Goal: Task Accomplishment & Management: Complete application form

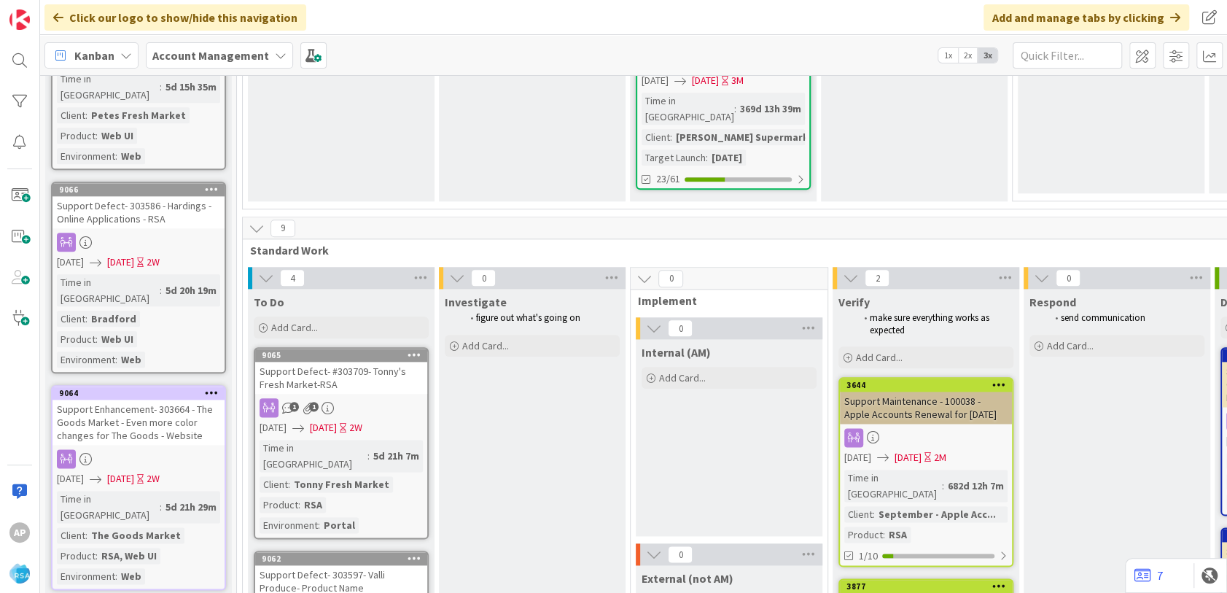
scroll to position [972, 0]
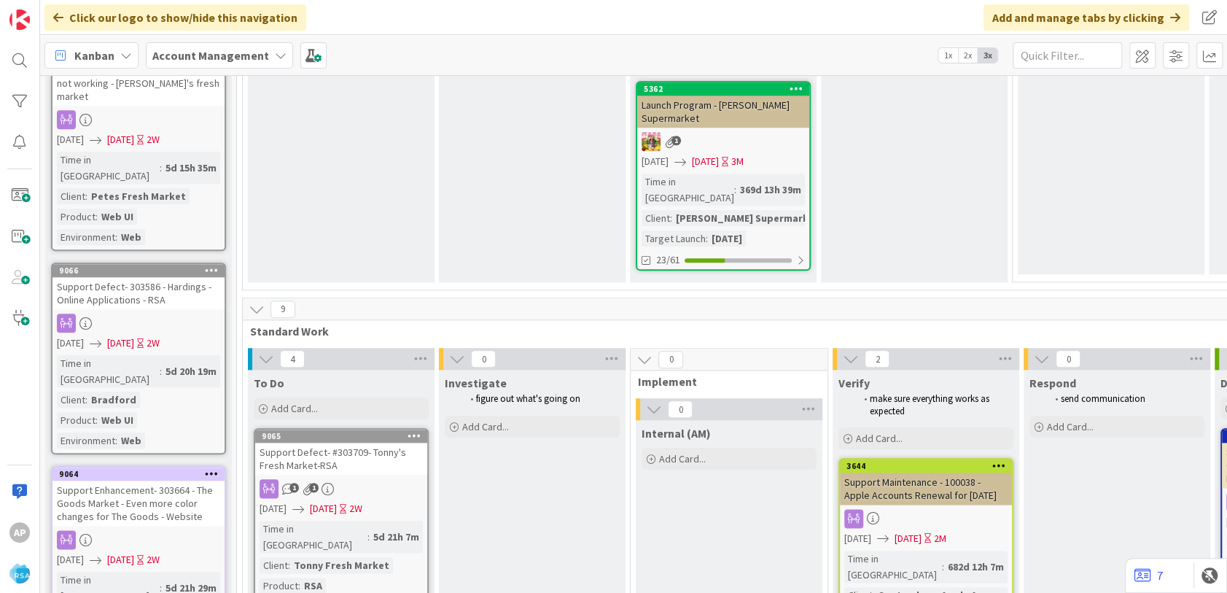
click at [312, 402] on span "Add Card..." at bounding box center [294, 408] width 47 height 13
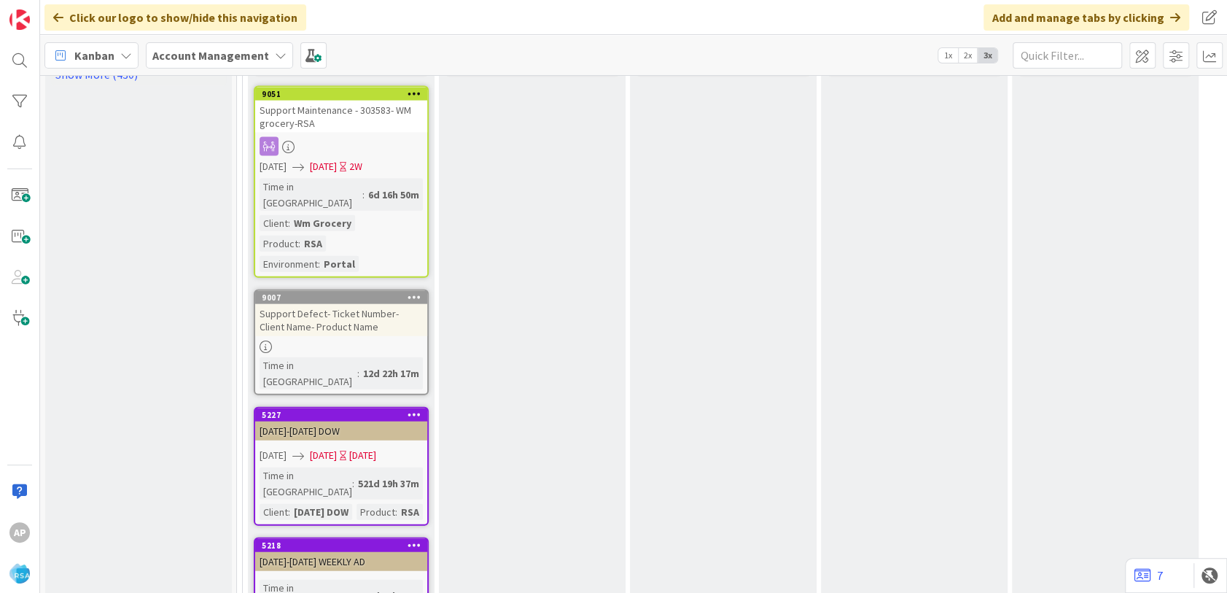
scroll to position [2429, 0]
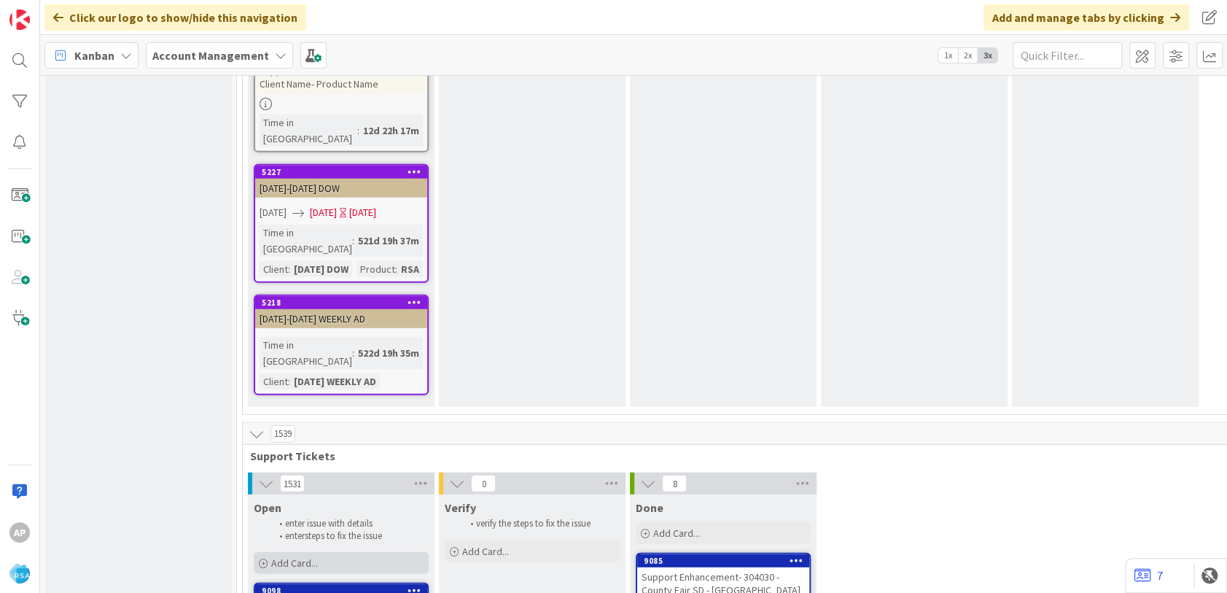
click at [359, 552] on div "Add Card..." at bounding box center [341, 563] width 175 height 22
type textarea "x"
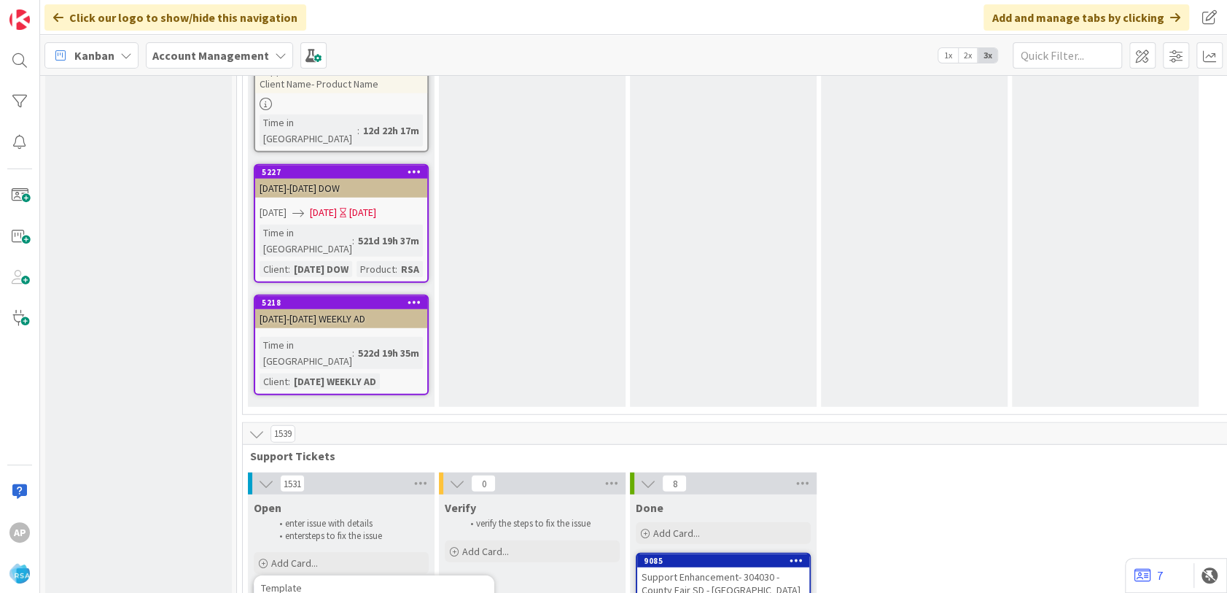
type textarea "Support Enhancement- Tick- Client Name- Product Name"
type textarea "x"
type textarea "Support Enhancement- Ti- Client Name- Product Name"
type textarea "x"
type textarea "Support Enhancement- 305- Client Name- Product Name"
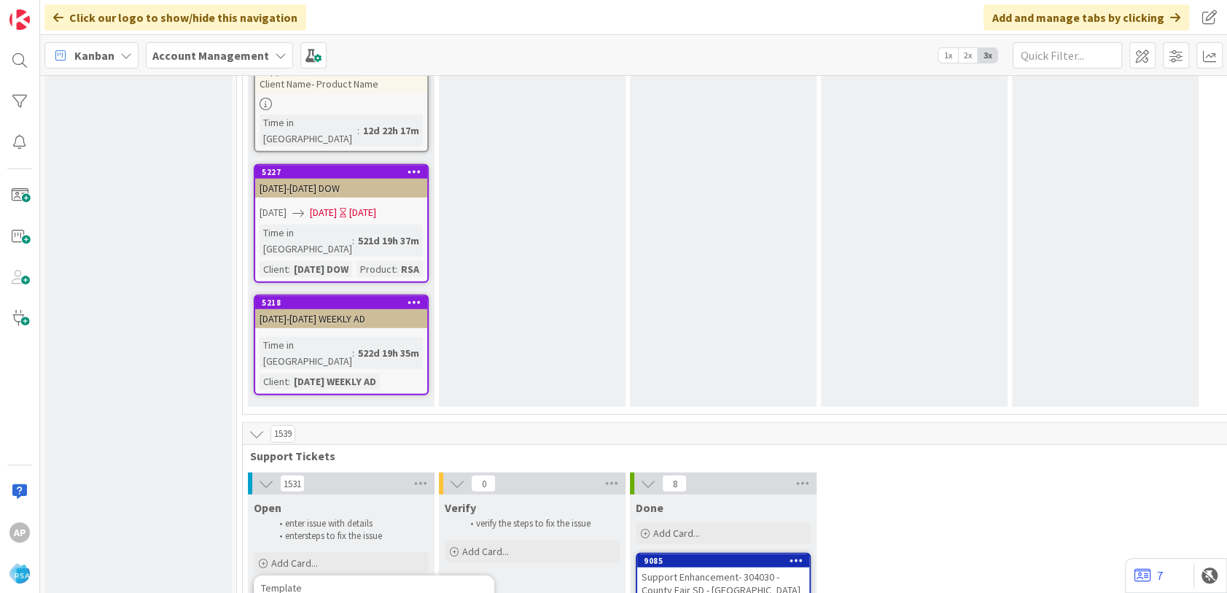
type textarea "x"
type textarea "Support Enhancement- 3051- Client Name- Product Name"
type textarea "x"
type textarea "Support Enhancement- 305144- Client Name- Product Name"
type textarea "x"
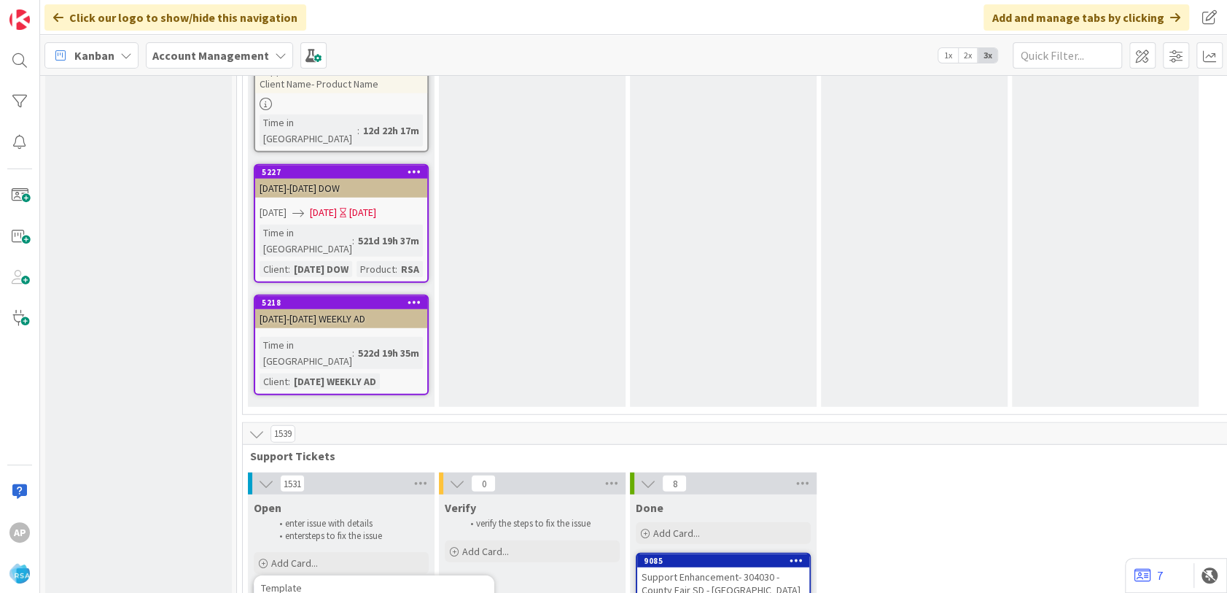
type textarea "Support Enhancement- 305144- Client Nam- Product Name"
type textarea "x"
type textarea "Support Enhancement- 305144- Client N- Product Name"
type textarea "x"
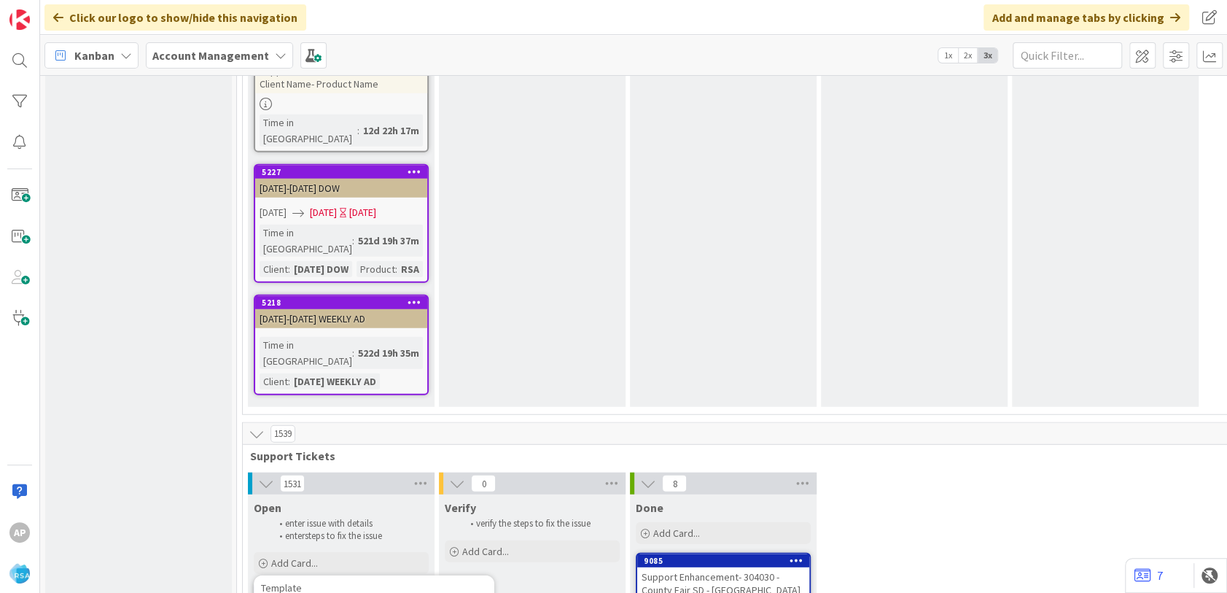
type textarea "Support Enhancement- 305144- Client - Product Name"
type textarea "x"
type textarea "Support Enhancement- 305144- Client- Product Name"
type textarea "x"
type textarea "Support Enhancement- 305144- Clien- Product Name"
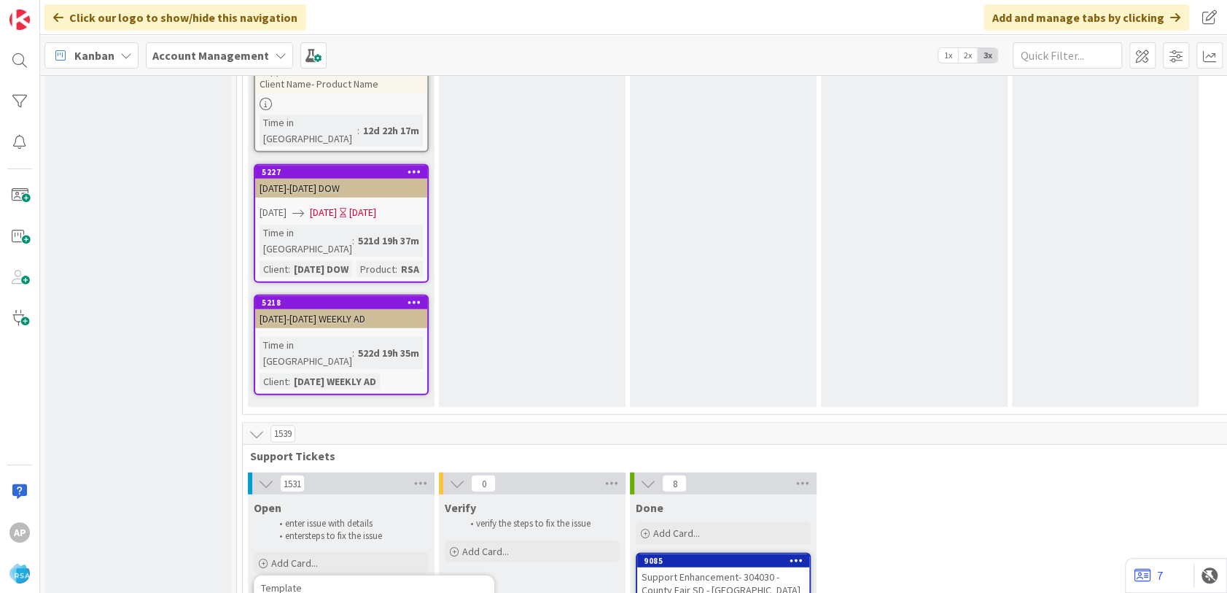
type textarea "x"
type textarea "Support Enhancement- 305144- Clie- Product Name"
type textarea "x"
type textarea "Support Enhancement- 305144- Cli- Product Name"
type textarea "x"
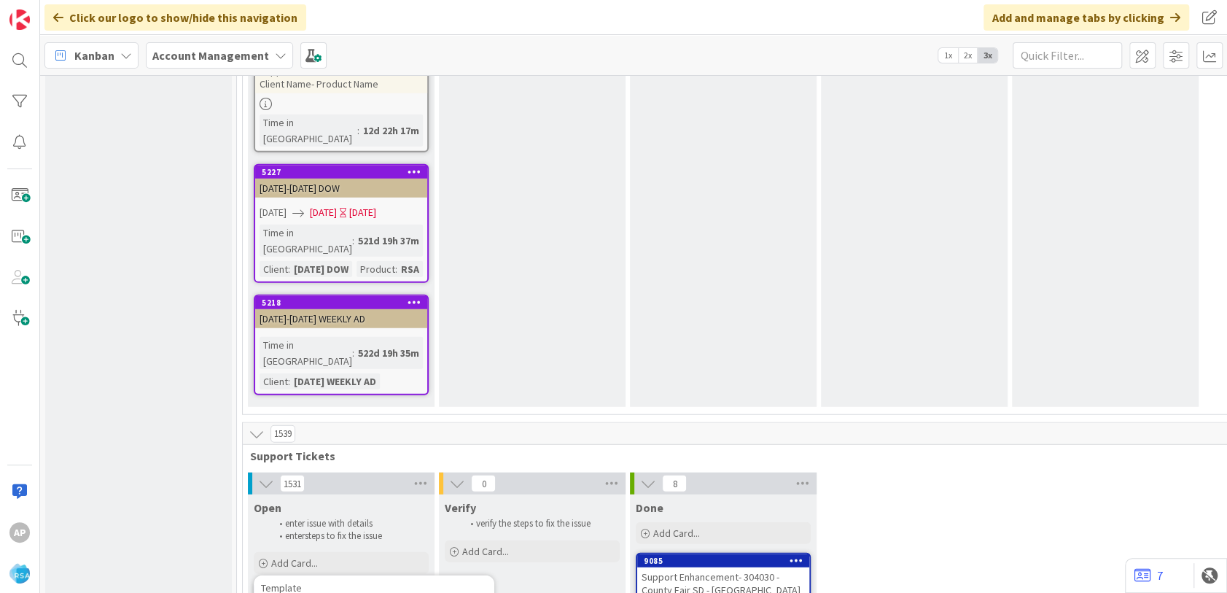
type textarea "Support Enhancement- 305144- Cl- Product Name"
type textarea "x"
type textarea "Support Enhancement- 305144- C- Product Name"
type textarea "x"
type textarea "Support Enhancement- 305144- - Product Name"
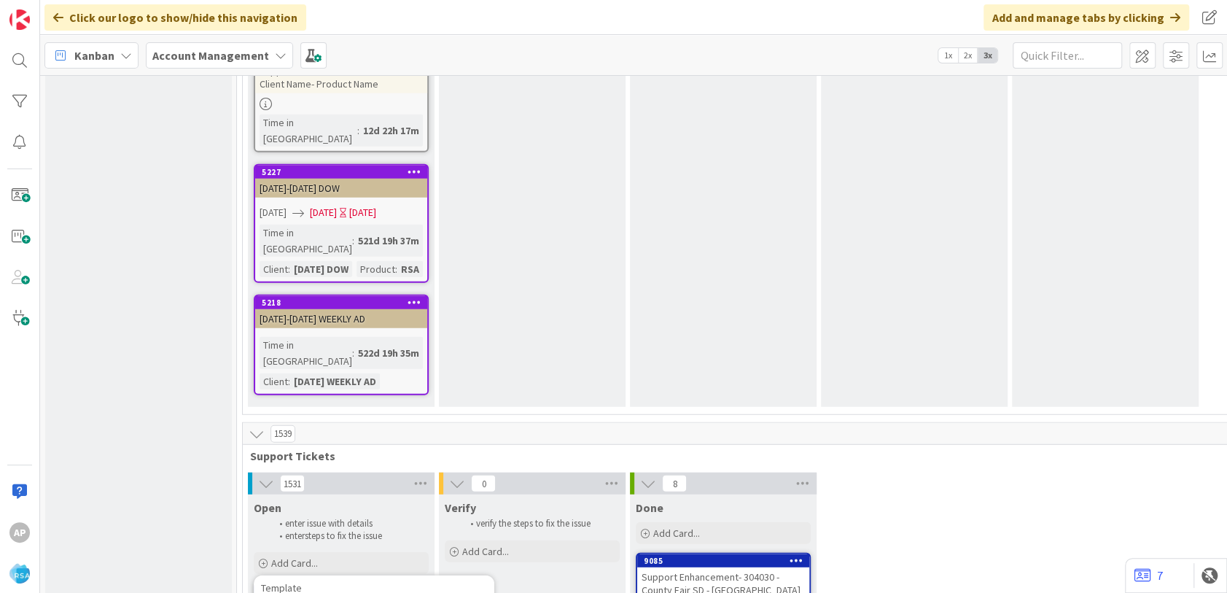
type textarea "x"
type textarea "Support Enhancement- 305144- C- Product Name"
type textarea "x"
type textarea "Support Enhancement- 305144- Co- Product Name"
type textarea "x"
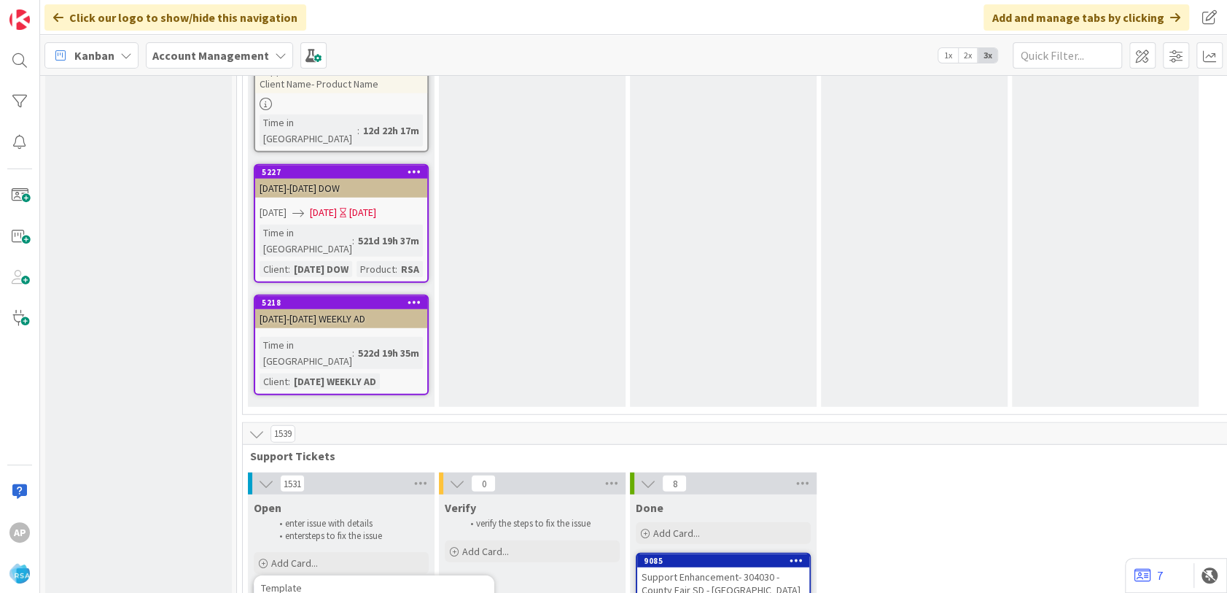
type textarea "Support Enhancement- 305144- Cor- Product Name"
type textarea "x"
type textarea "Support Enhancement- 305144- Corn- Product Name"
type textarea "x"
type textarea "Support Enhancement- 305144- Corner - Product Name"
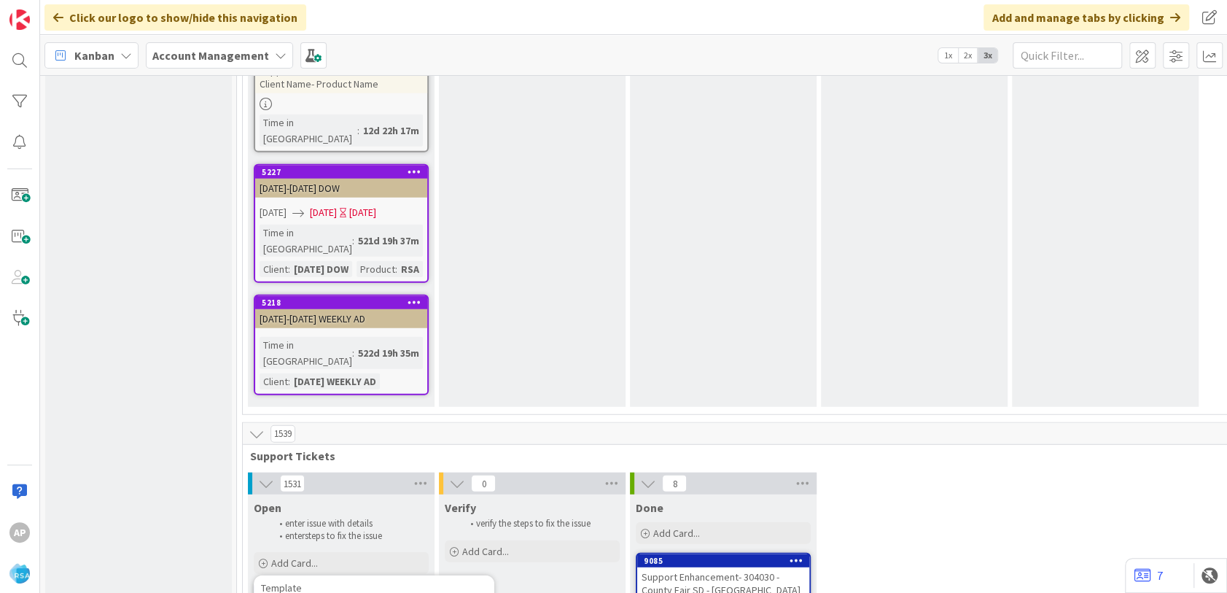
type textarea "x"
type textarea "Support Enhancement- 305144- Corner Ma- Product Name"
type textarea "x"
type textarea "Support Enhancement- 305144- Corner Mar- Product Name"
type textarea "x"
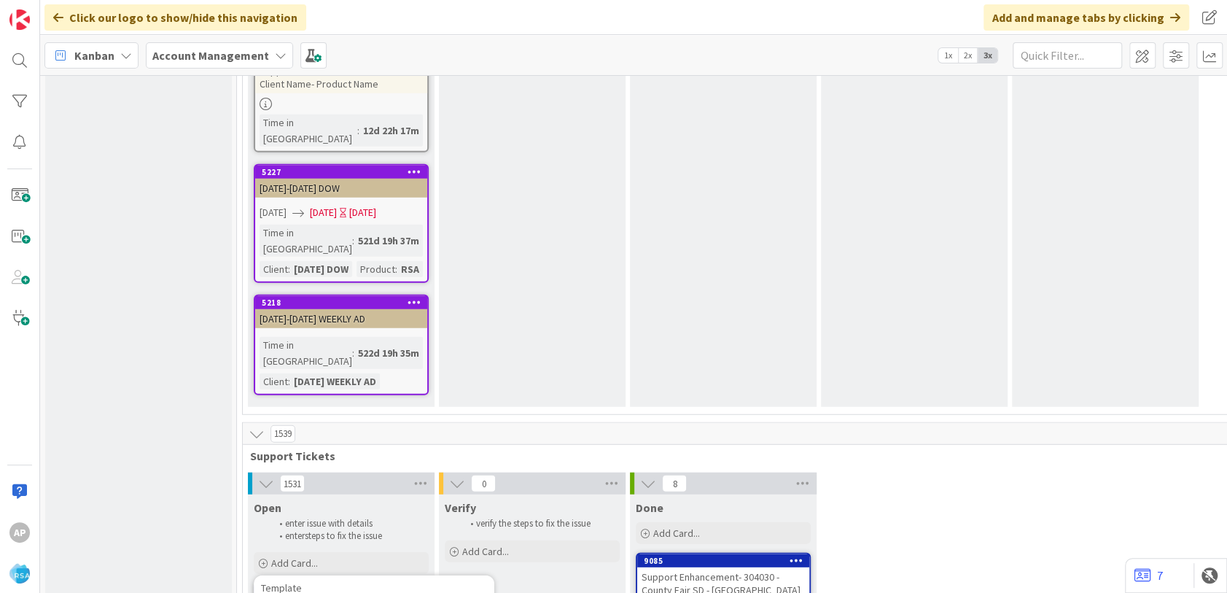
type textarea "Support Enhancement- 305144- Corner Mark- Product Name"
type textarea "x"
type textarea "Support Enhancement- 305144- Corner Marke- Product Name"
type textarea "x"
type textarea "Support Enhancement- 305144- Corner Market- Product Name"
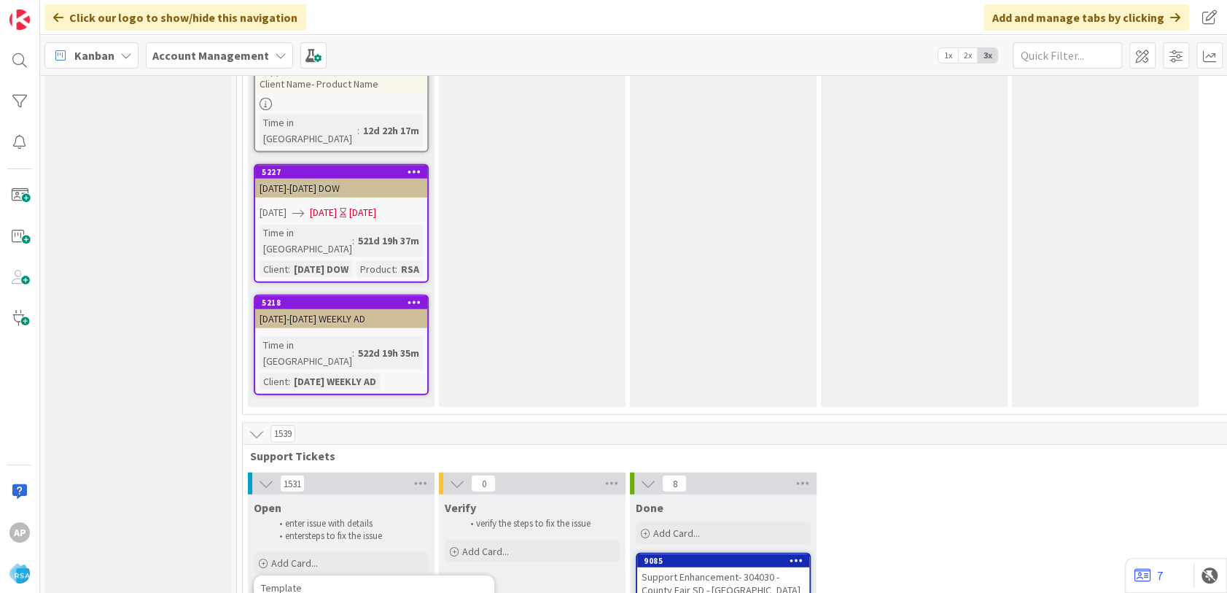
type textarea "x"
type textarea "Support Enhancement- 305144- Corner Market- Product Nam"
type textarea "x"
type textarea "Support Enhancement- 305144- Corner Market- Product Na"
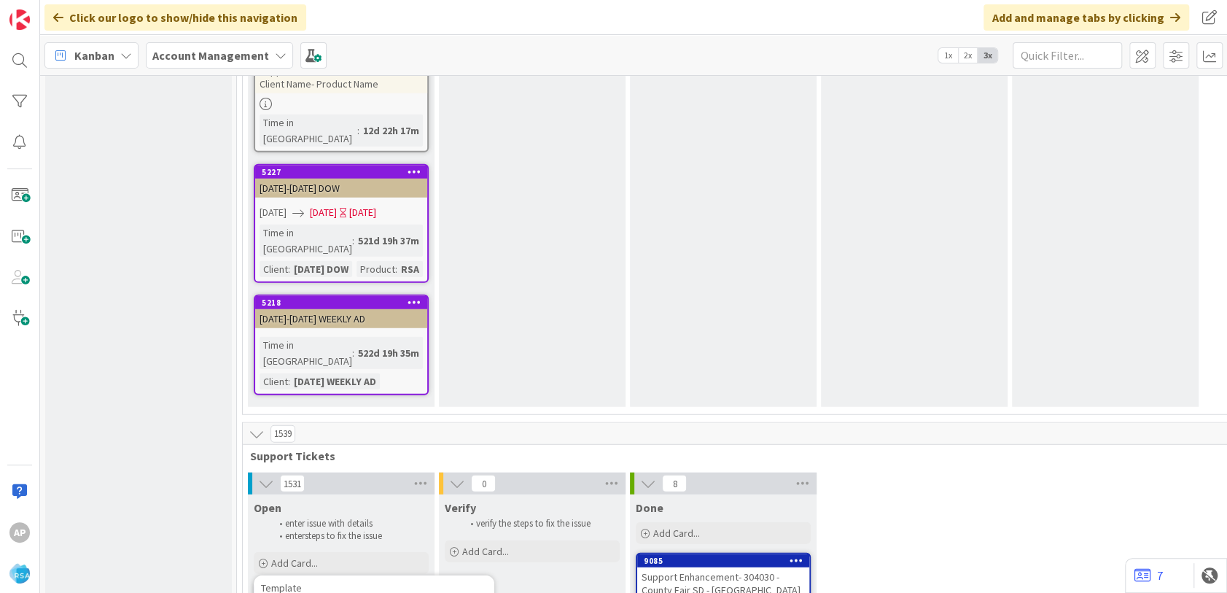
type textarea "x"
type textarea "Support Enhancement- 305144- Corner Market- Product N"
type textarea "x"
type textarea "Support Enhancement- 305144- Corner Market- Product"
type textarea "x"
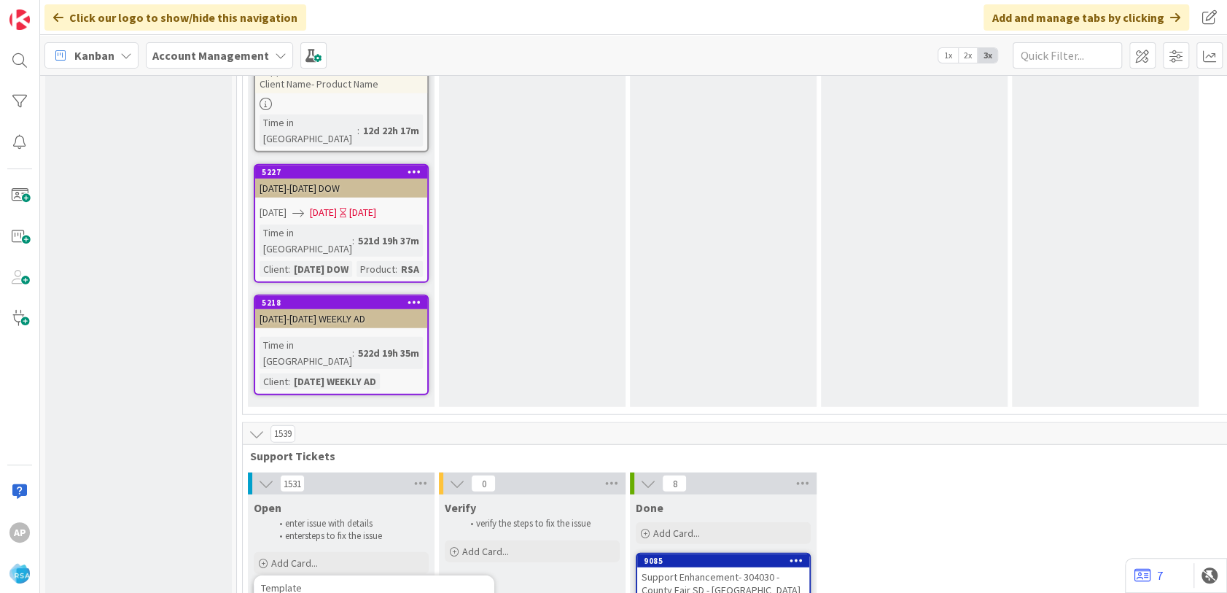
type textarea "Support Enhancement- 305144- Corner Market- Product"
type textarea "x"
type textarea "Support Enhancement- 305144- Corner Market- Produc"
type textarea "x"
type textarea "Support Enhancement- 305144- Corner Market- Produ"
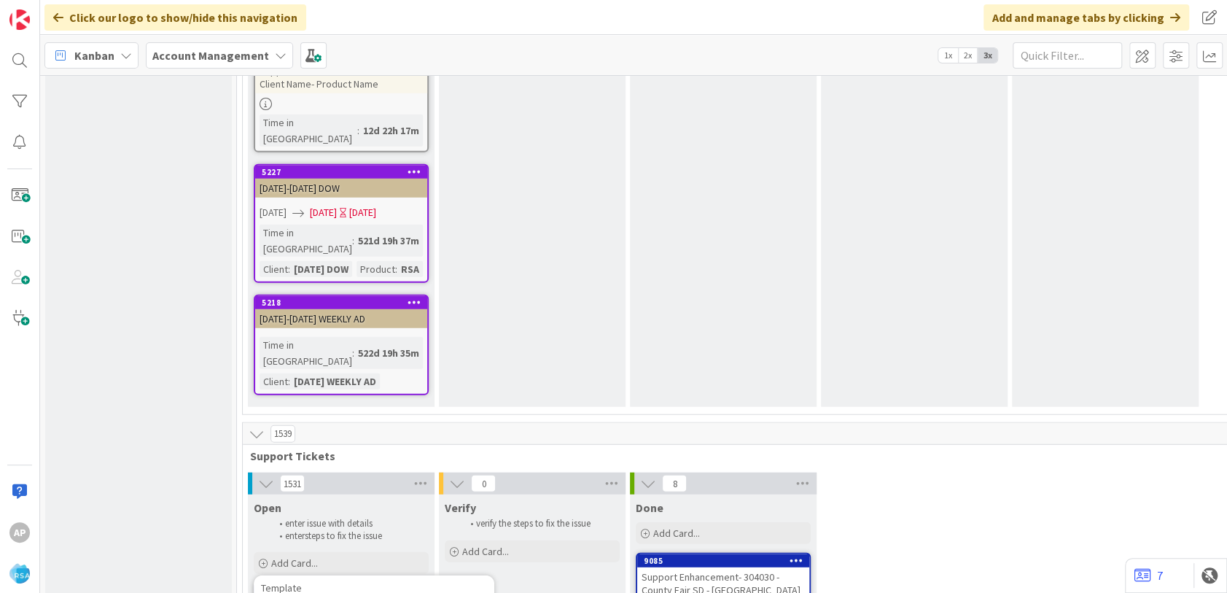
type textarea "x"
type textarea "Support Enhancement- 305144- Corner Market- Prod"
type textarea "x"
type textarea "Support Enhancement- 305144- Corner Market- Pro"
type textarea "x"
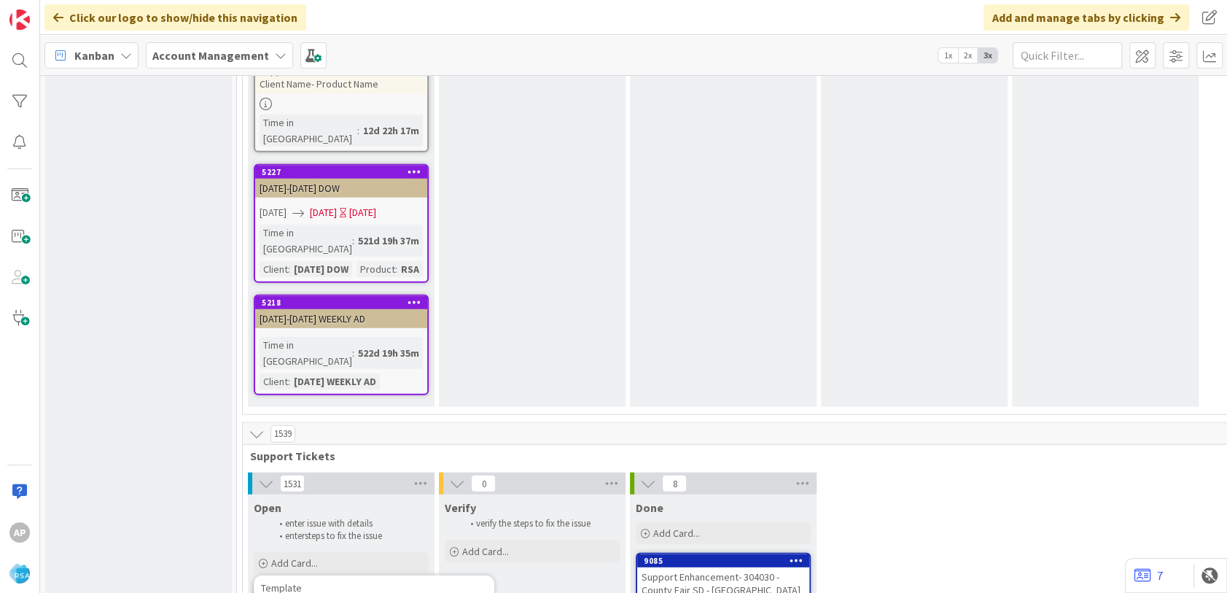
type textarea "Support Enhancement- 305144- Corner Market- Pr"
type textarea "x"
type textarea "Support Enhancement- 305144- Corner Market- P"
type textarea "x"
type textarea "Support Enhancement- 305144- Corner Market-"
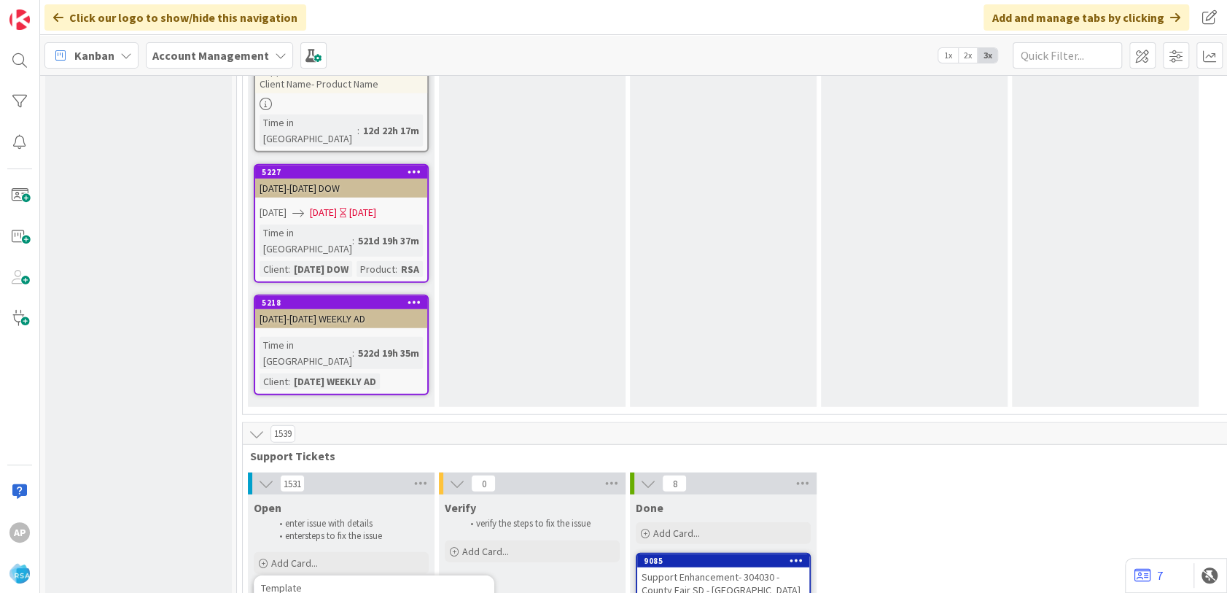
type textarea "x"
type textarea "Support Enhancement- 305144- Corner Market- R"
type textarea "x"
type textarea "Support Enhancement- 305144- Corner Market- RSA"
type textarea "x"
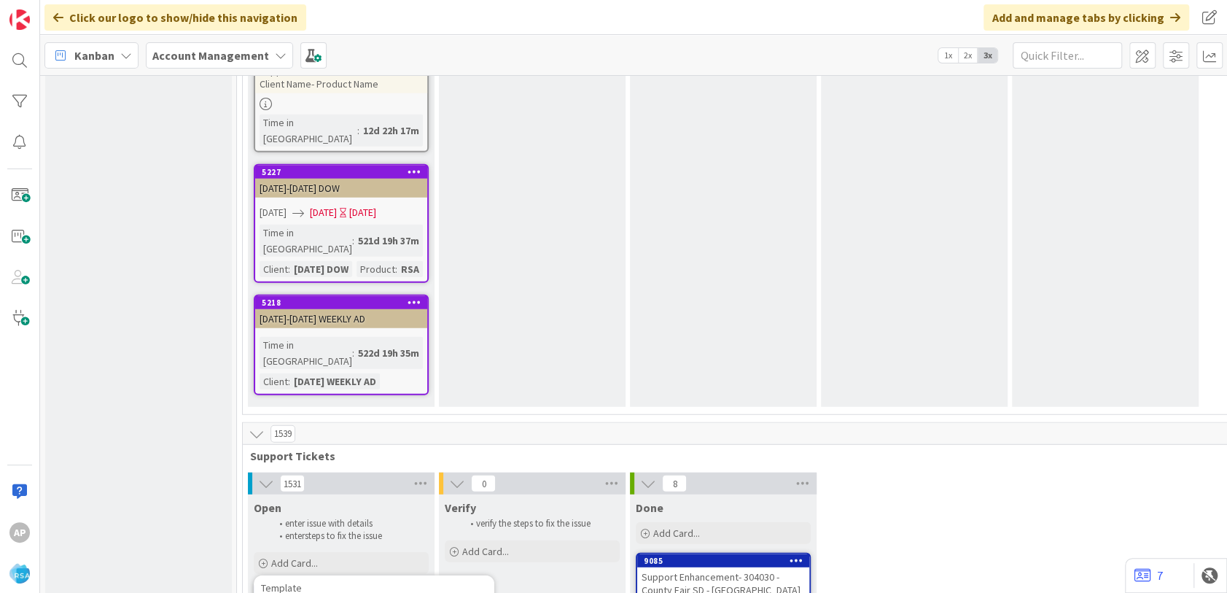
type textarea "Support Enhancement- 305144- Corner Market- RSA"
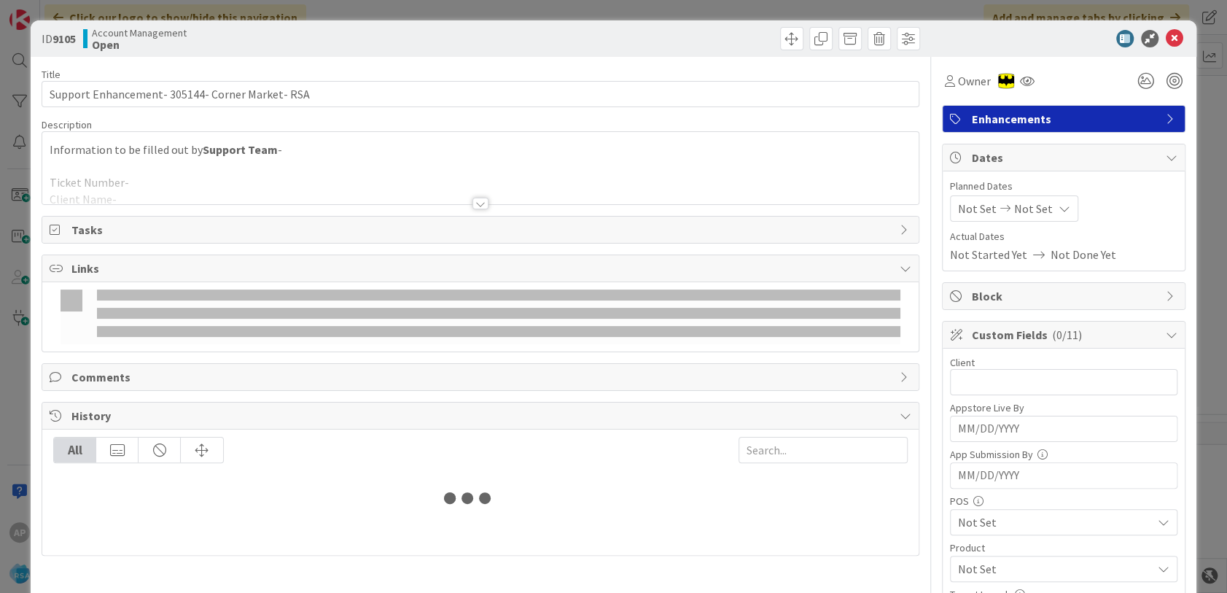
click at [142, 186] on div at bounding box center [480, 185] width 876 height 37
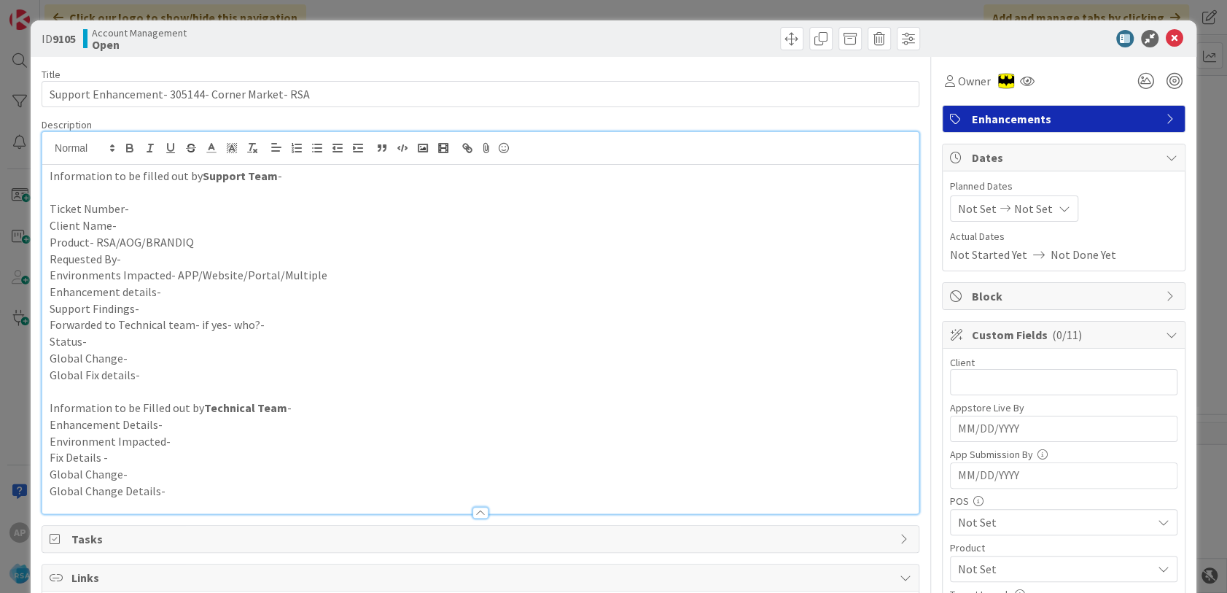
click at [145, 206] on p "Ticket Number-" at bounding box center [480, 208] width 861 height 17
click at [144, 211] on p "Ticket Number-" at bounding box center [480, 208] width 861 height 17
click at [138, 229] on p "Client Name-" at bounding box center [480, 225] width 861 height 17
click at [120, 225] on p "Client Name-" at bounding box center [480, 225] width 861 height 17
click at [203, 246] on p "Product- RSA/AOG/BRANDIQ" at bounding box center [480, 242] width 861 height 17
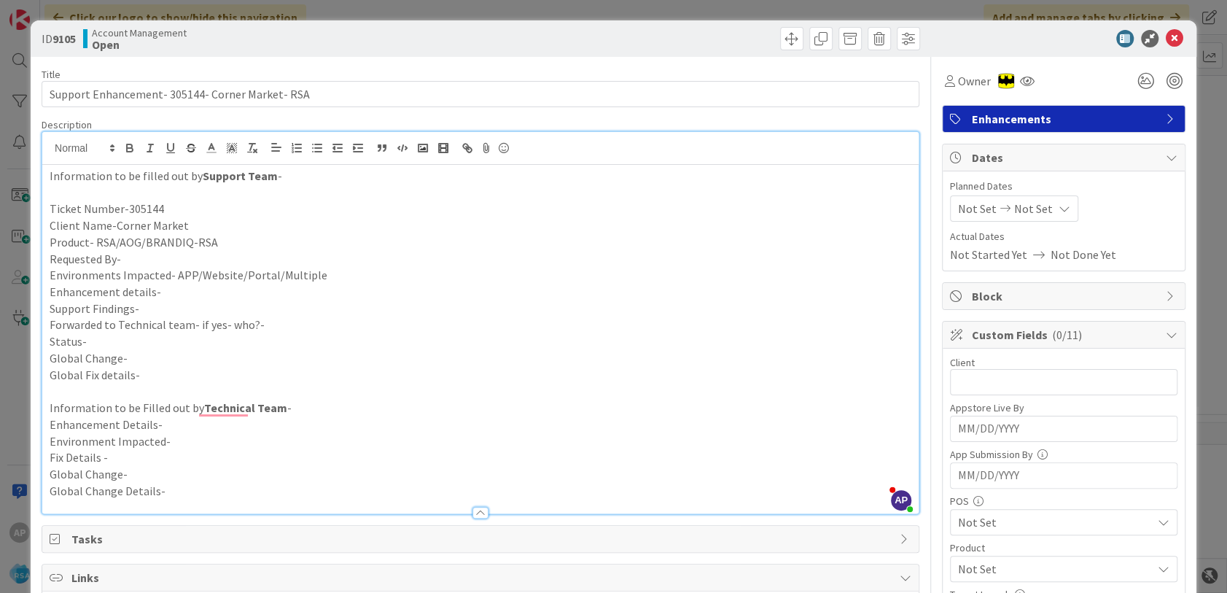
click at [175, 251] on p "Requested By-" at bounding box center [480, 259] width 861 height 17
click at [332, 281] on p "Environments Impacted- APP/Website/Portal/Multiple" at bounding box center [480, 275] width 861 height 17
click at [173, 296] on p "Enhancement details-" at bounding box center [480, 292] width 861 height 17
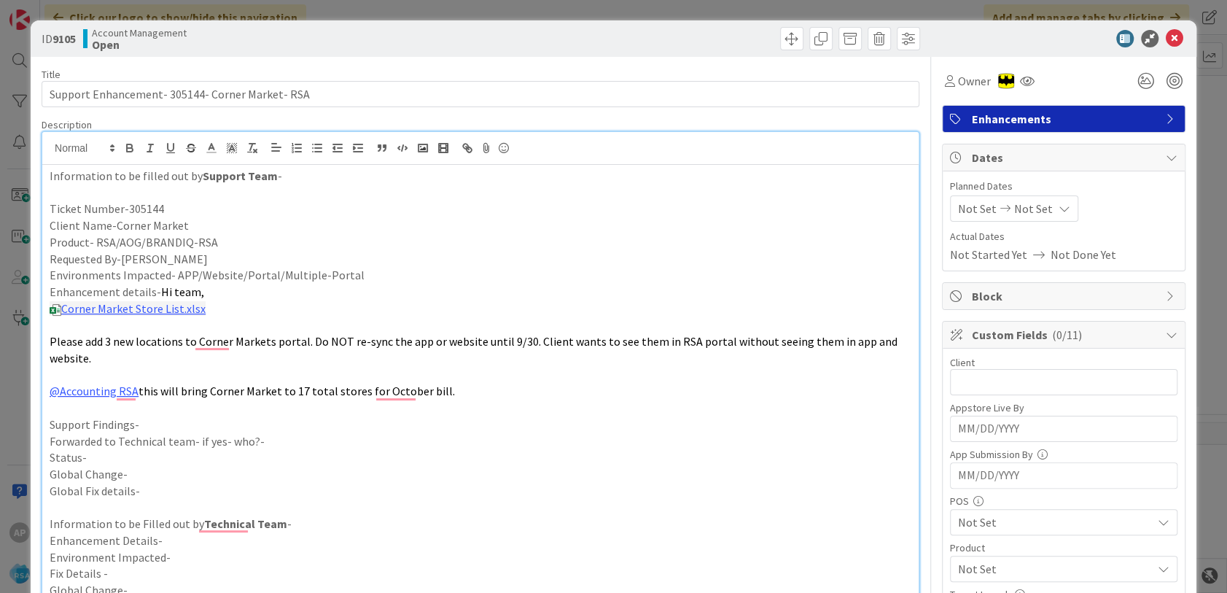
click at [157, 416] on p "Support Findings-" at bounding box center [480, 424] width 861 height 17
click at [241, 423] on p "Support Findings-We have to add these stores in the portal" at bounding box center [480, 424] width 861 height 17
click at [295, 442] on p "Forwarded to Technical team- if yes- who?-" at bounding box center [480, 441] width 861 height 17
click at [120, 458] on p "Status-" at bounding box center [480, 457] width 861 height 17
click at [958, 208] on span "Not Set" at bounding box center [977, 208] width 39 height 17
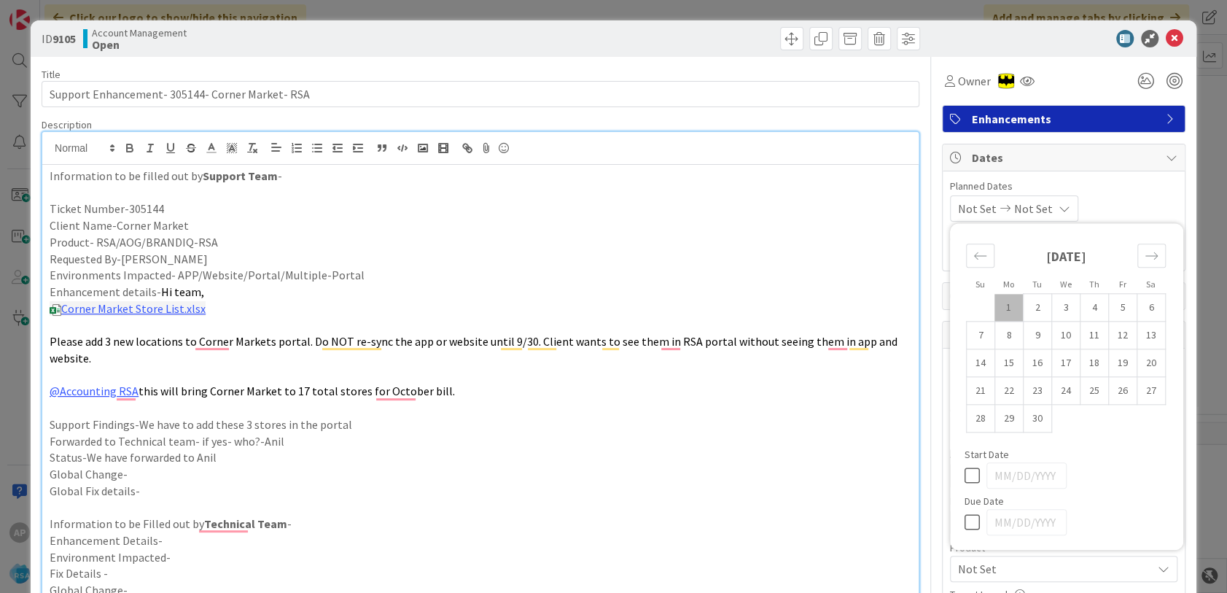
click at [998, 309] on td "1" at bounding box center [1008, 308] width 28 height 28
type input "[DATE]"
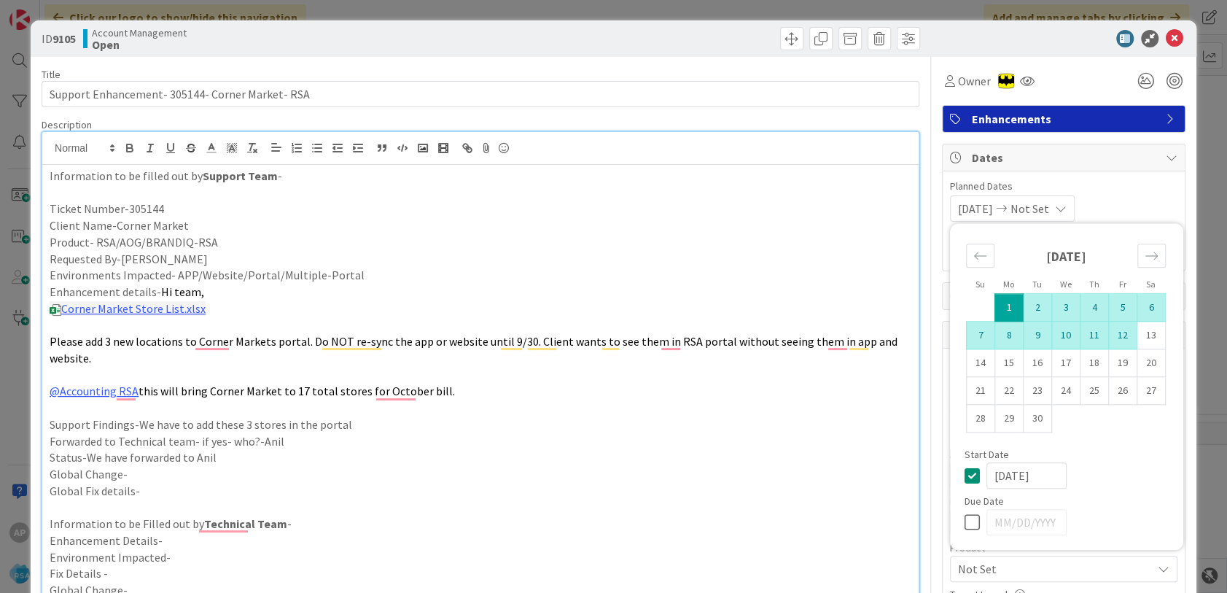
click at [1108, 332] on td "12" at bounding box center [1122, 335] width 28 height 28
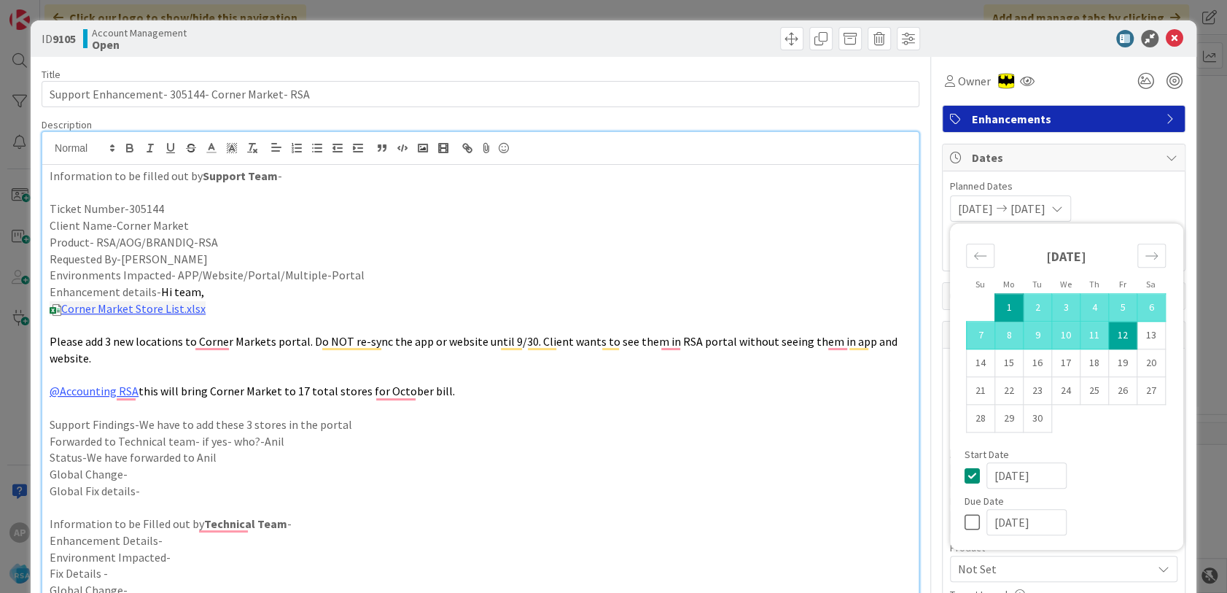
type input "[DATE]"
click at [836, 464] on p "Status-We have forwarded to Anil" at bounding box center [480, 457] width 861 height 17
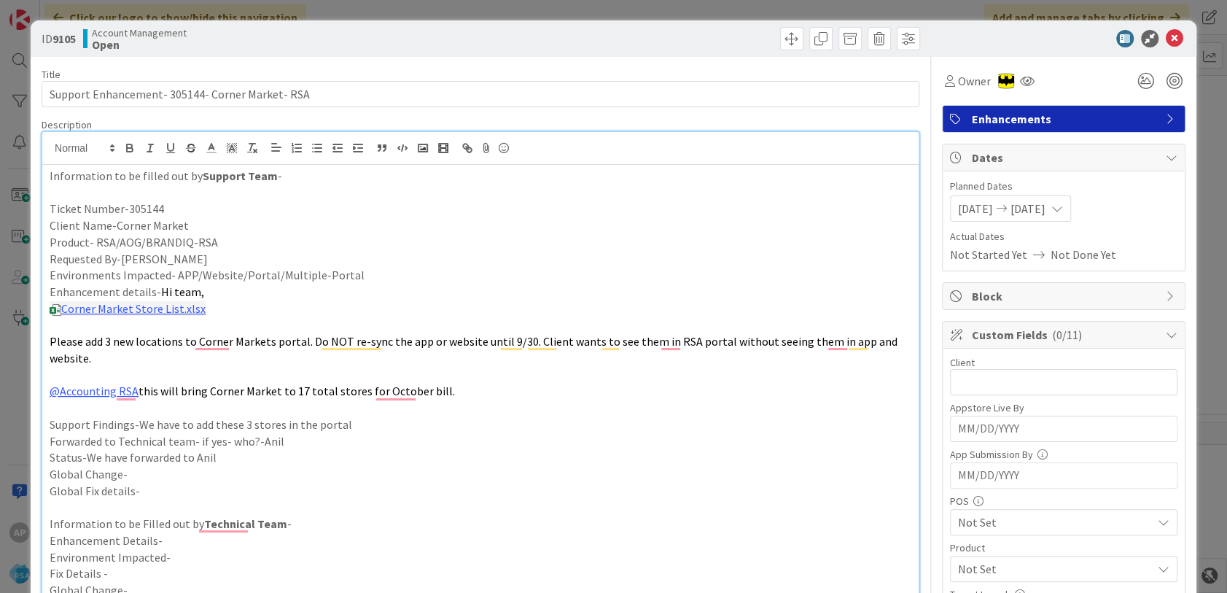
click at [1044, 206] on span "[DATE]" at bounding box center [1027, 208] width 35 height 17
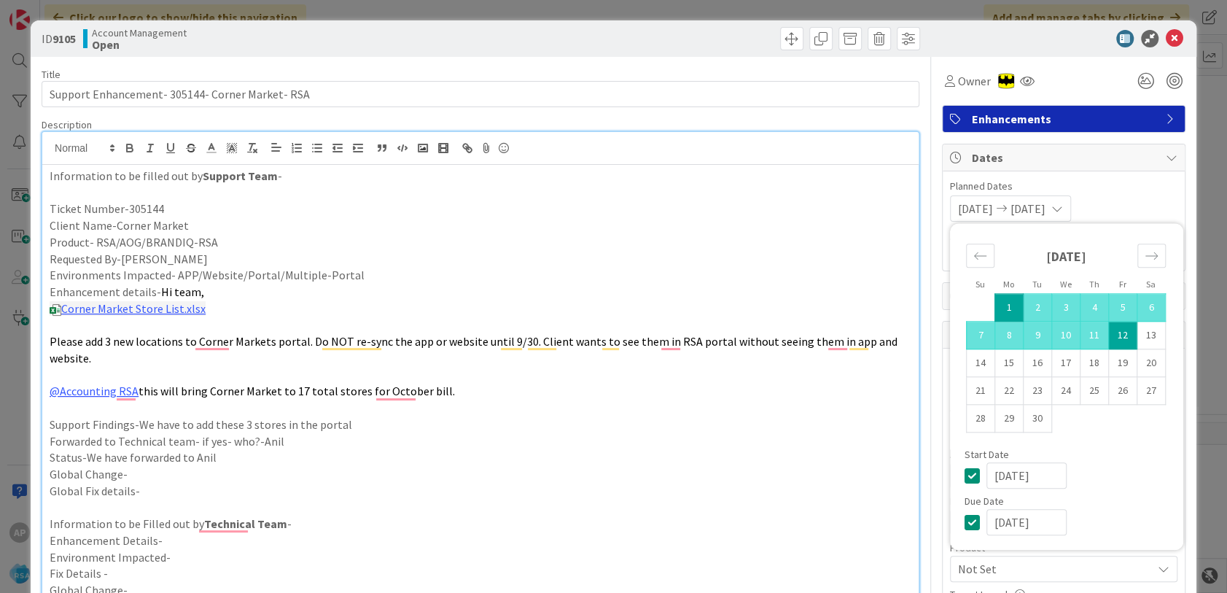
click at [1114, 337] on td "12" at bounding box center [1122, 335] width 28 height 28
type input "[DATE]"
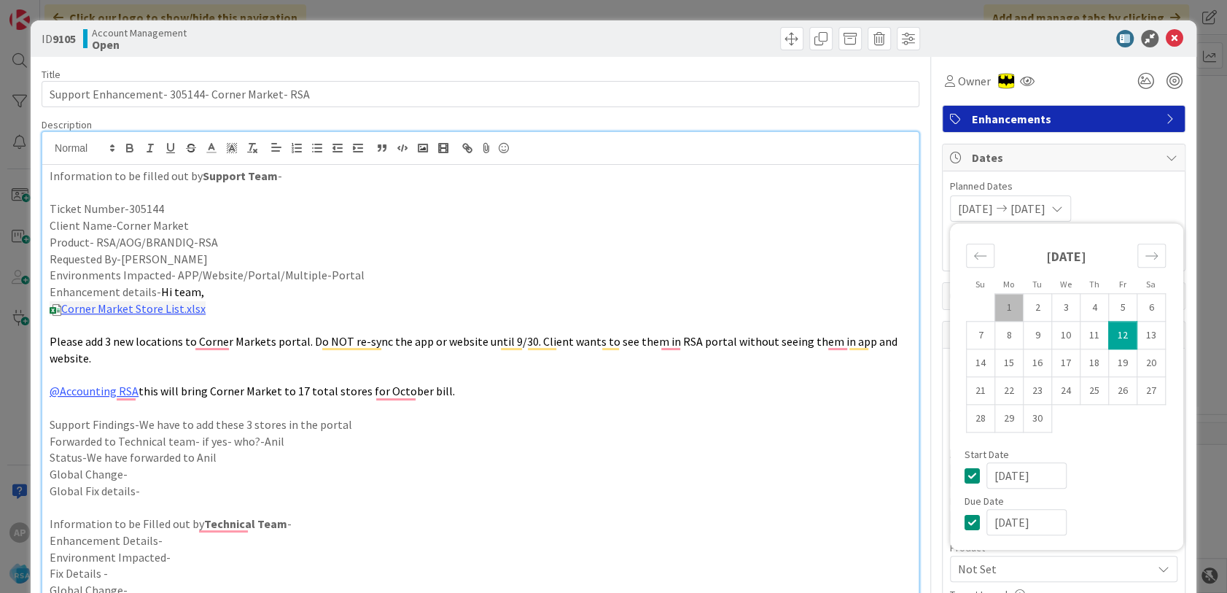
click at [799, 486] on p "Global Fix details-" at bounding box center [480, 490] width 861 height 17
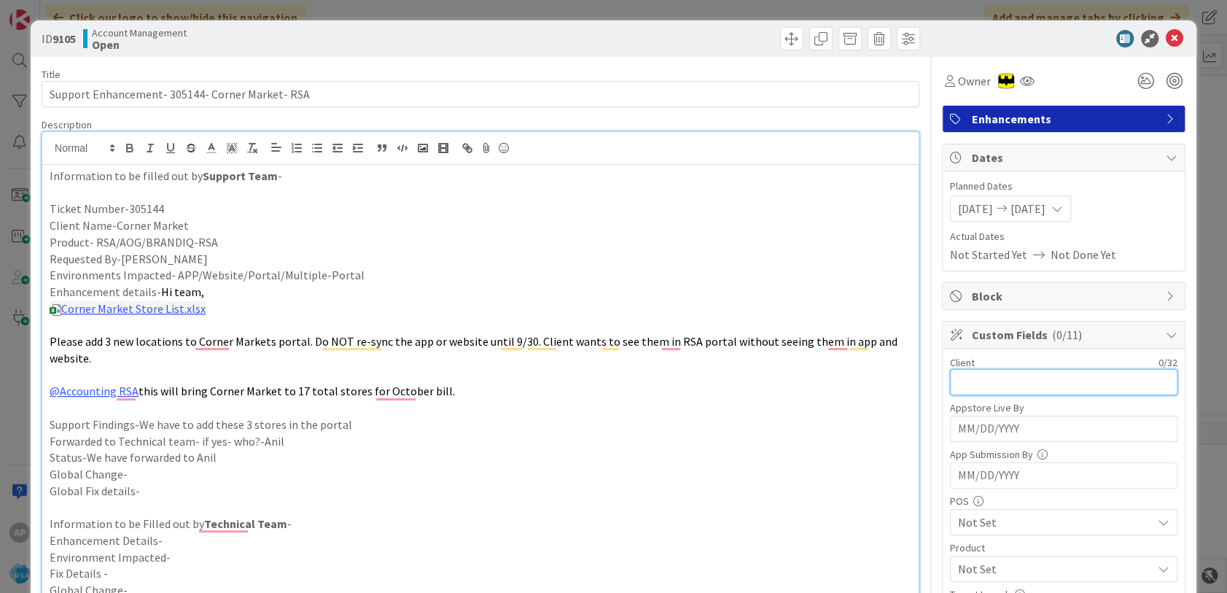
click at [979, 383] on input "text" at bounding box center [1063, 382] width 227 height 26
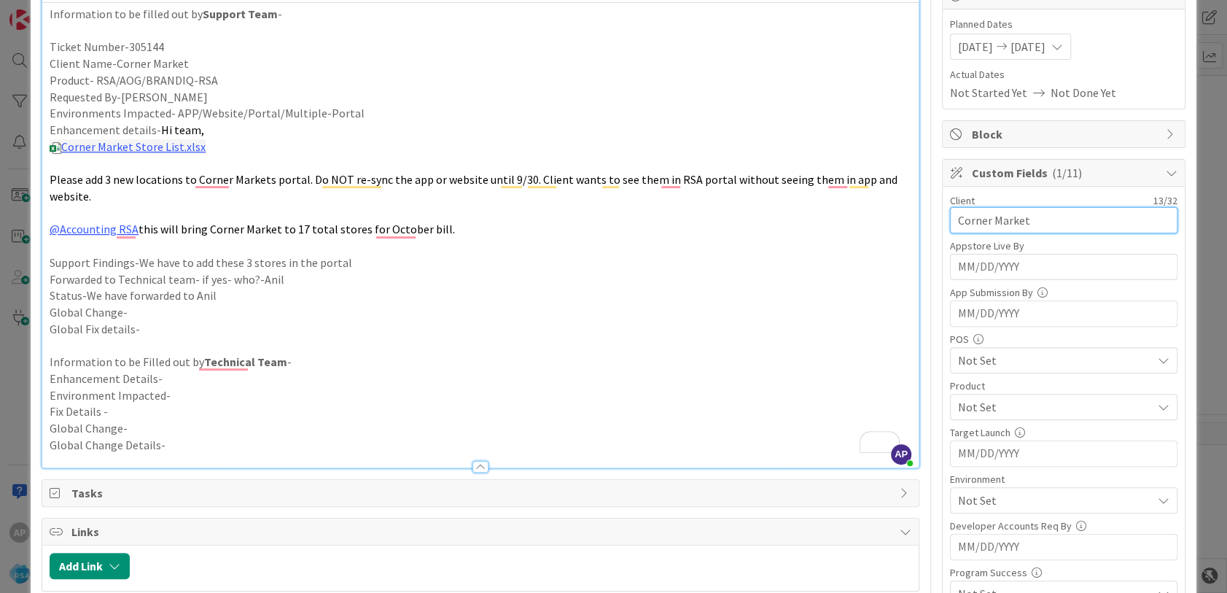
type input "Corner Market"
click at [988, 398] on span "Not Set" at bounding box center [1055, 406] width 194 height 17
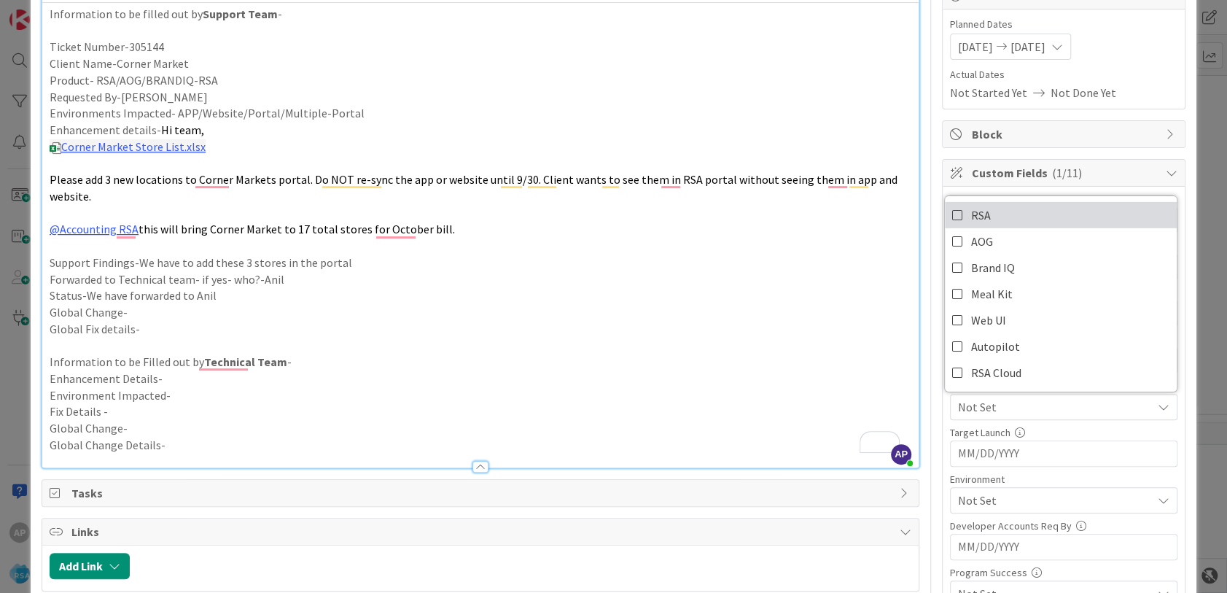
click at [998, 211] on link "RSA" at bounding box center [1061, 215] width 232 height 26
click at [730, 281] on p "Forwarded to Technical team- if yes- who?-Anil" at bounding box center [480, 279] width 861 height 17
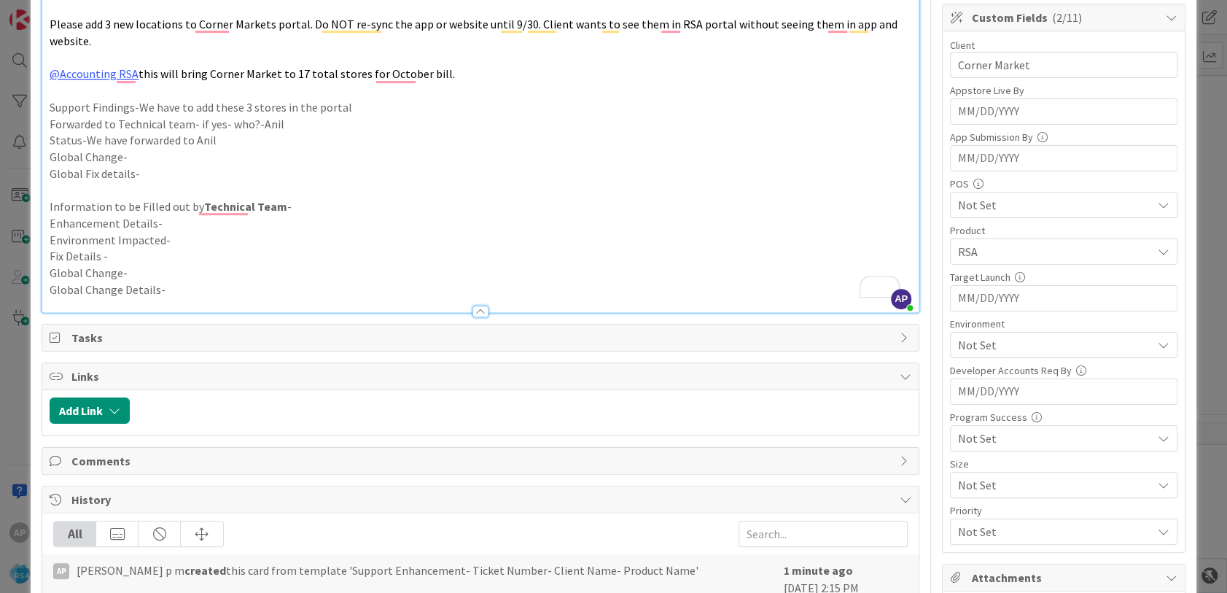
scroll to position [404, 0]
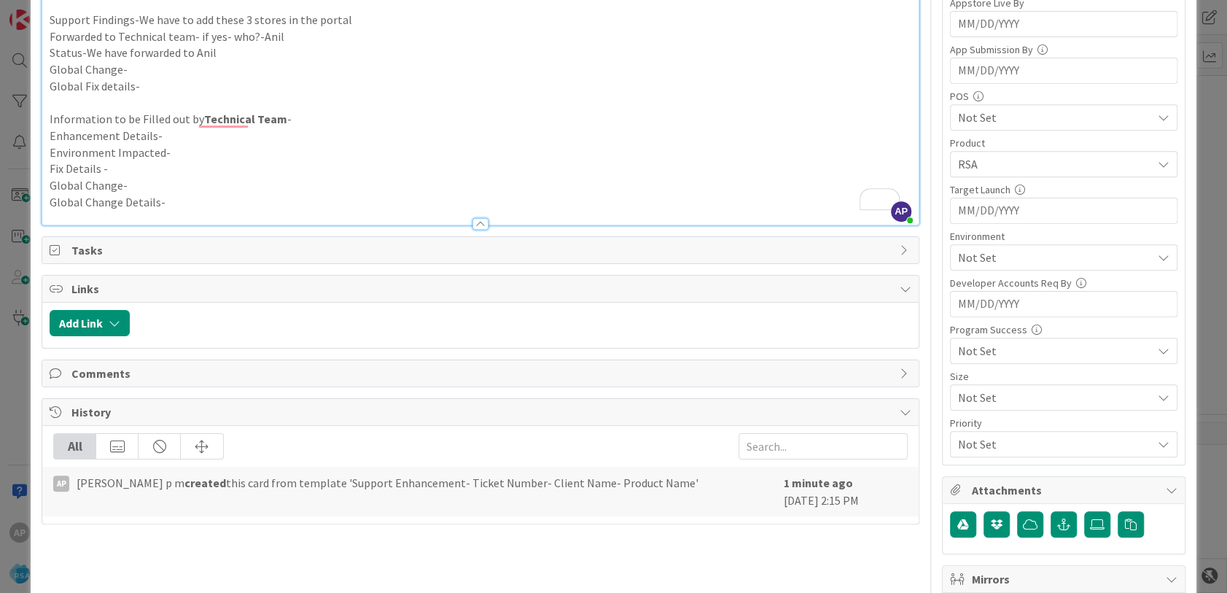
click at [976, 256] on span "Not Set" at bounding box center [1055, 257] width 194 height 17
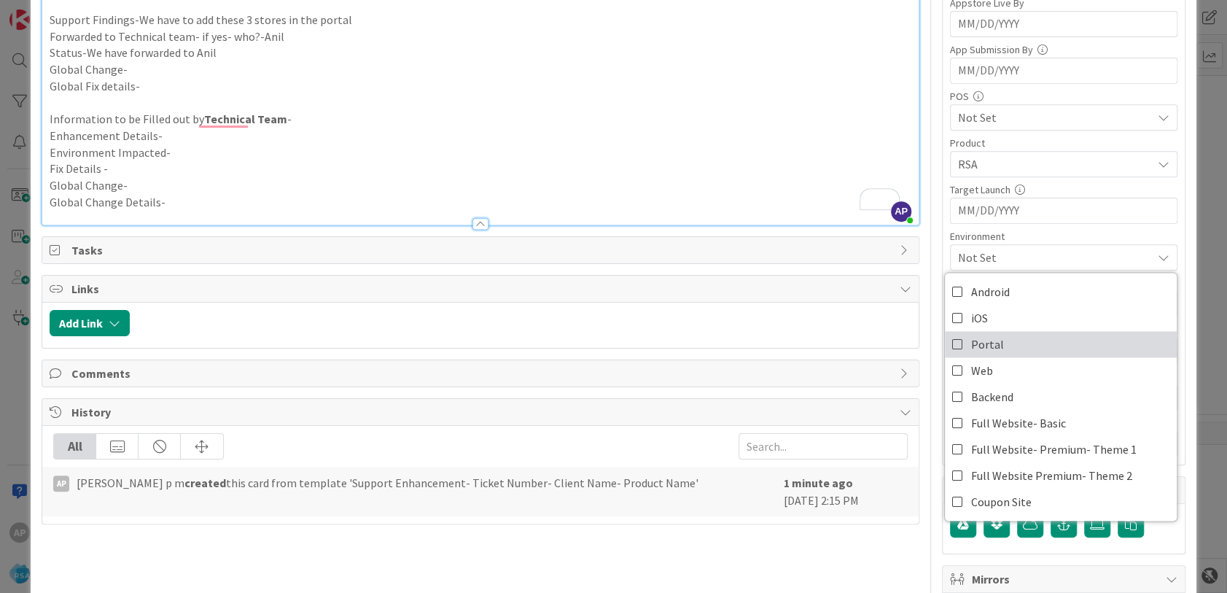
click at [977, 344] on span "Portal" at bounding box center [987, 344] width 33 height 22
click at [759, 122] on p "Information to be Filled out by Technical Team -" at bounding box center [480, 119] width 861 height 17
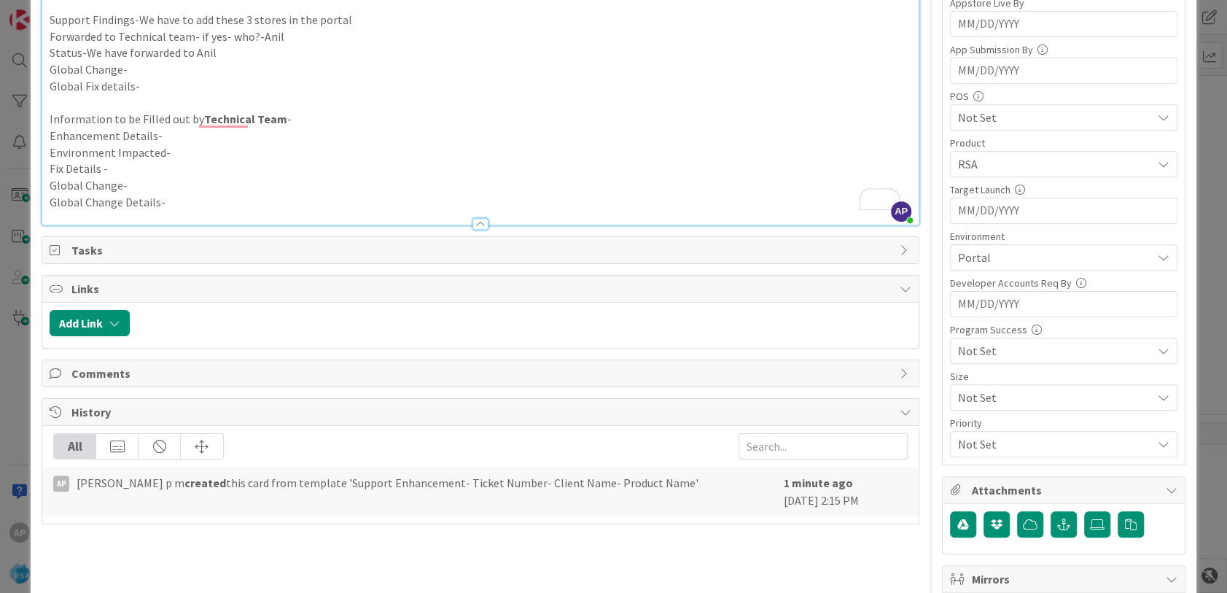
scroll to position [0, 0]
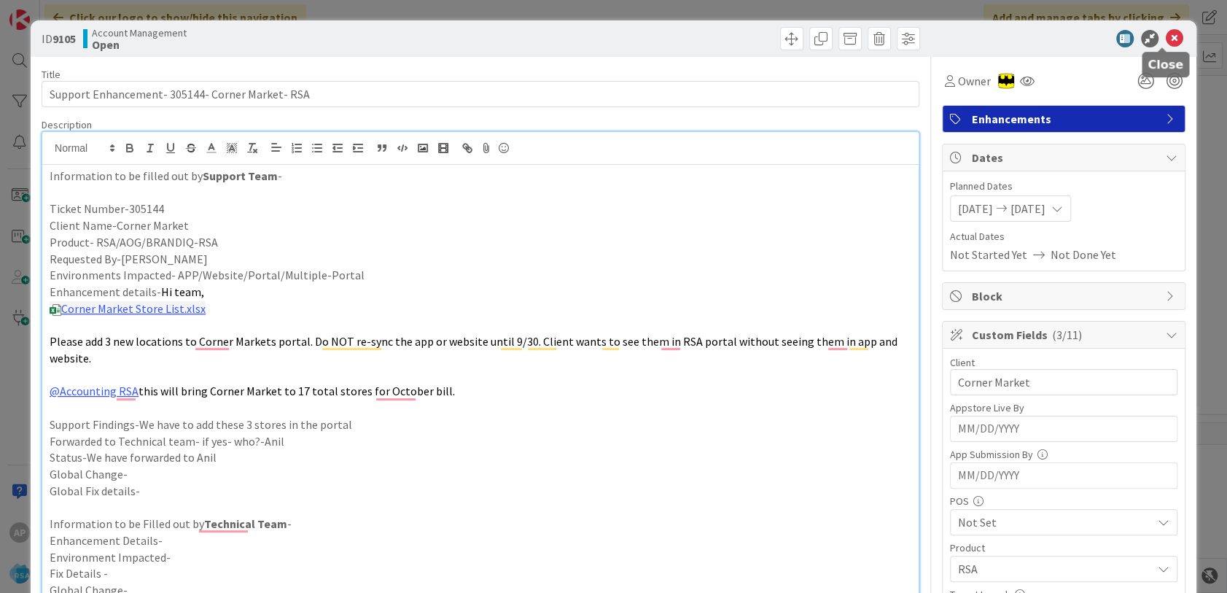
click at [1165, 34] on icon at bounding box center [1173, 38] width 17 height 17
